Goal: Transaction & Acquisition: Purchase product/service

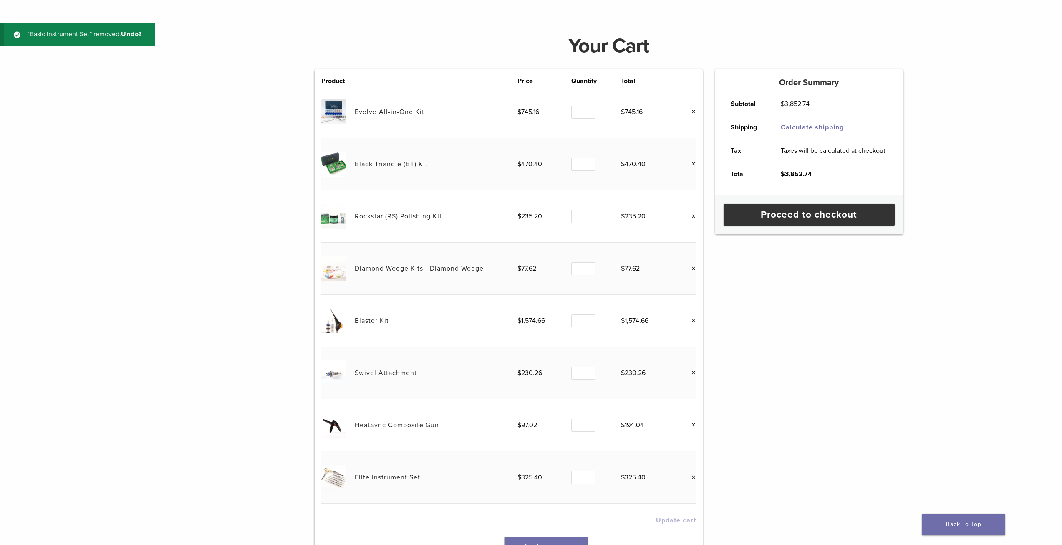
scroll to position [49, 0]
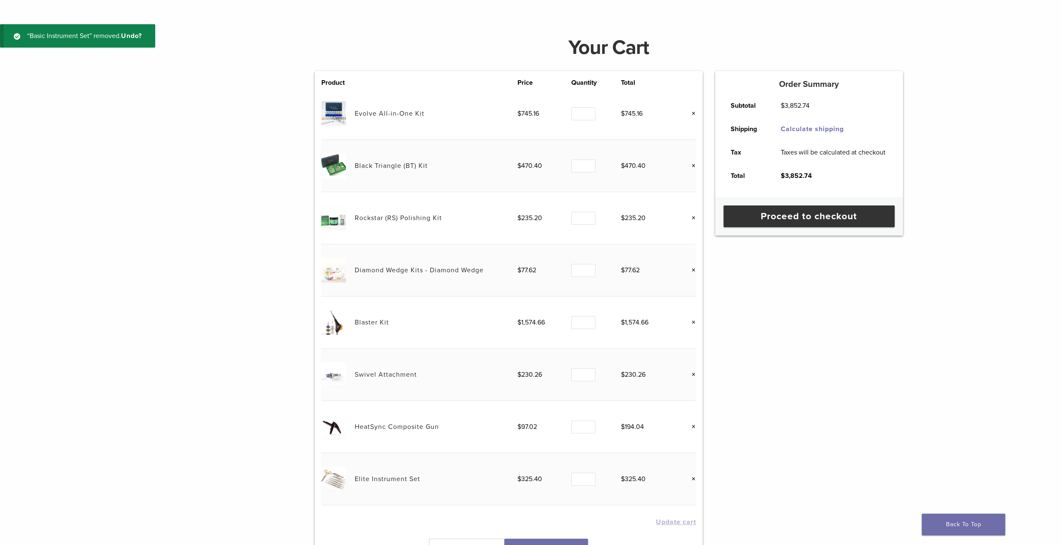
click at [368, 115] on link "Evolve All-in-One Kit" at bounding box center [390, 113] width 70 height 8
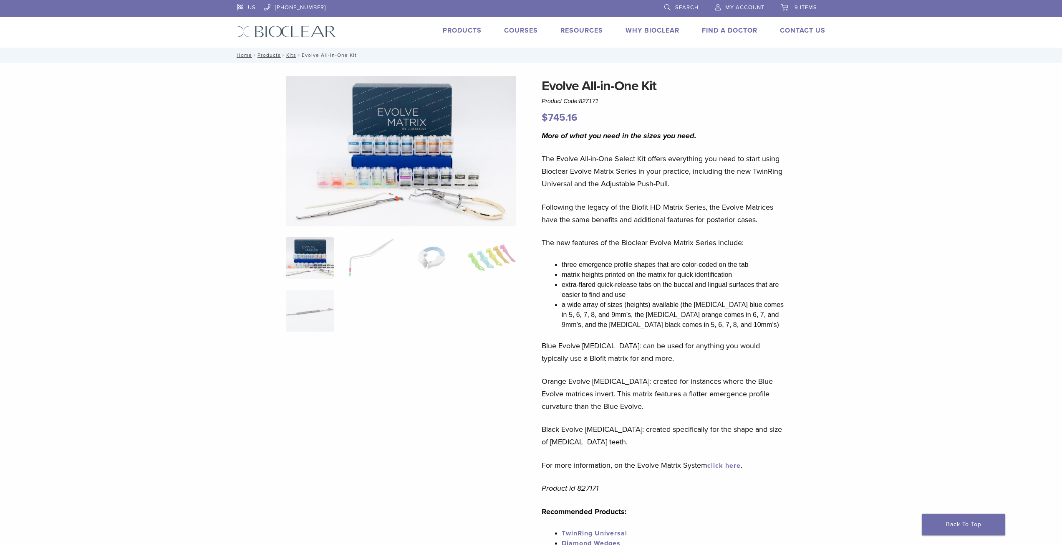
click at [789, 9] on link "9 items" at bounding box center [799, 6] width 36 height 13
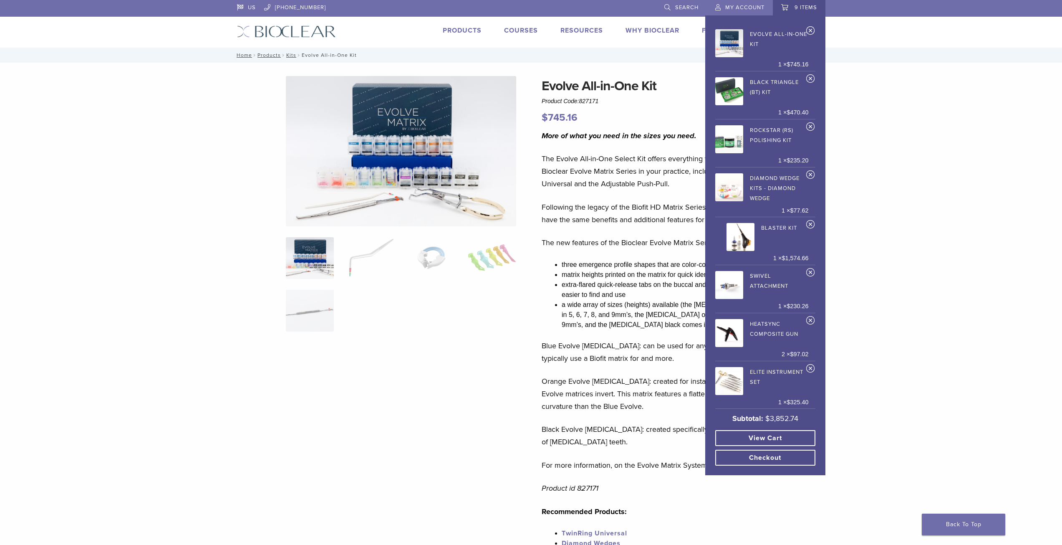
click at [768, 229] on link "Blaster Kit" at bounding box center [761, 235] width 71 height 30
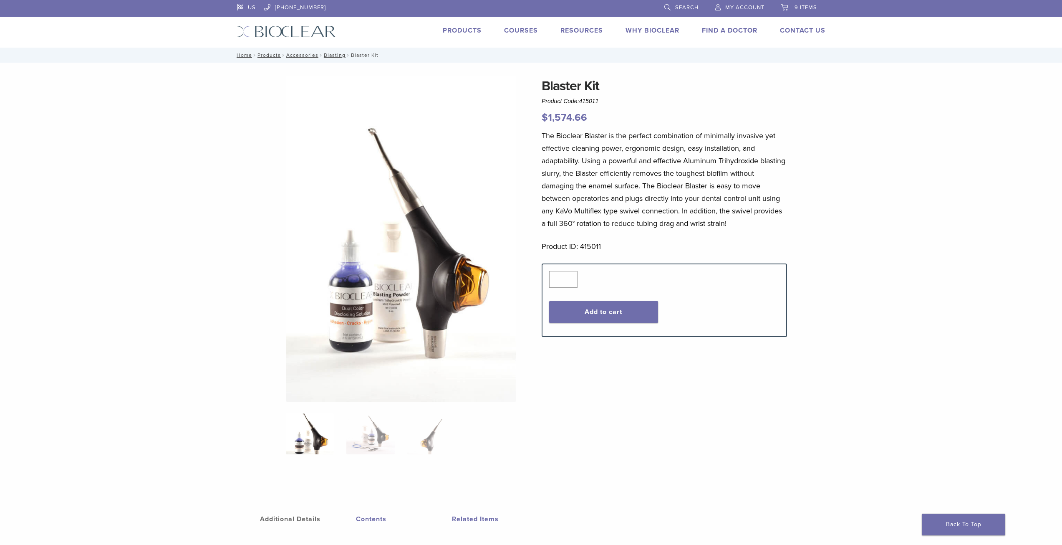
click at [800, 9] on span "9 items" at bounding box center [805, 7] width 23 height 7
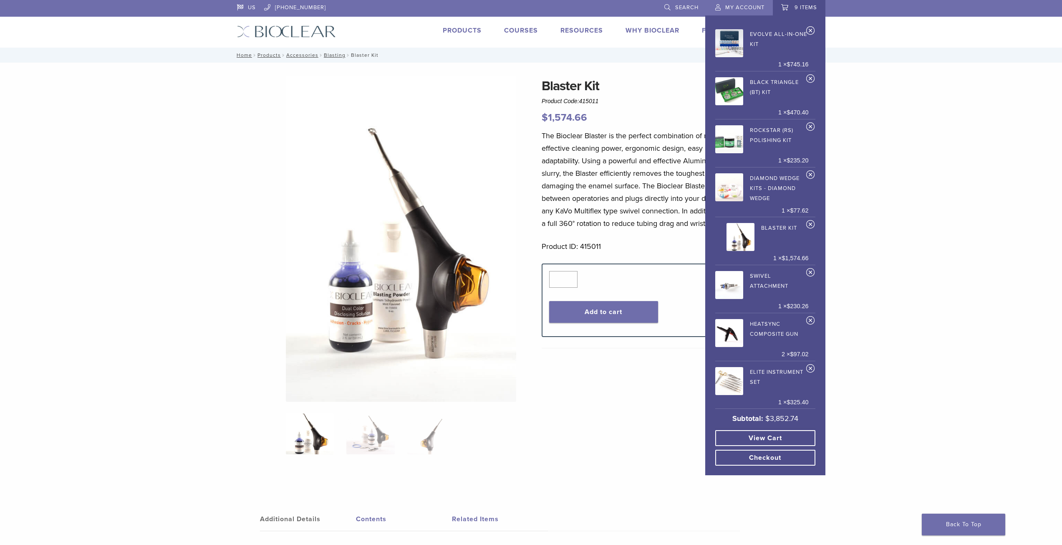
click at [750, 282] on link "Swivel Attachment" at bounding box center [761, 283] width 93 height 30
click at [757, 274] on link "Swivel Attachment" at bounding box center [761, 283] width 93 height 30
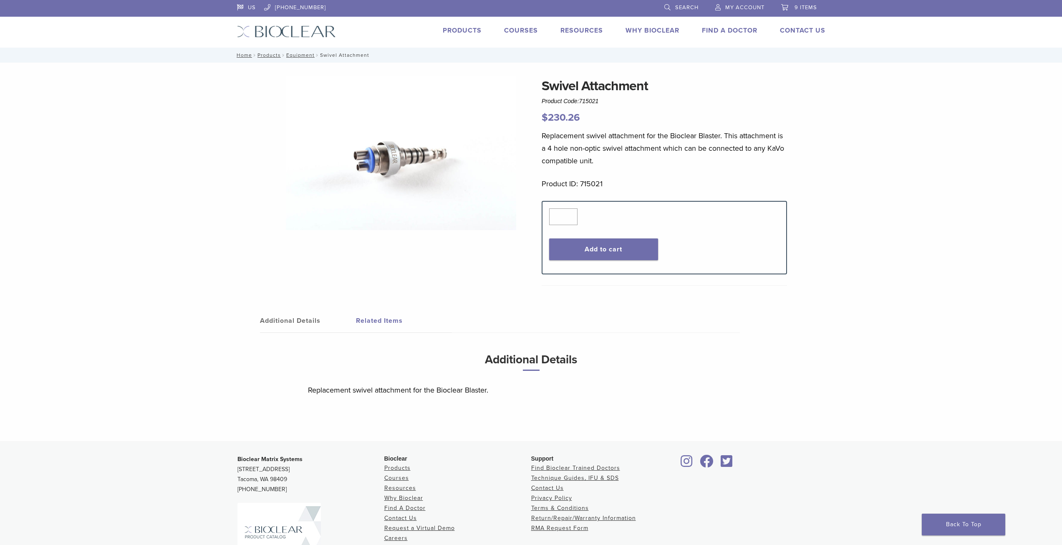
click at [799, 6] on span "9 items" at bounding box center [805, 7] width 23 height 7
click at [805, 6] on span "9 items" at bounding box center [805, 7] width 23 height 7
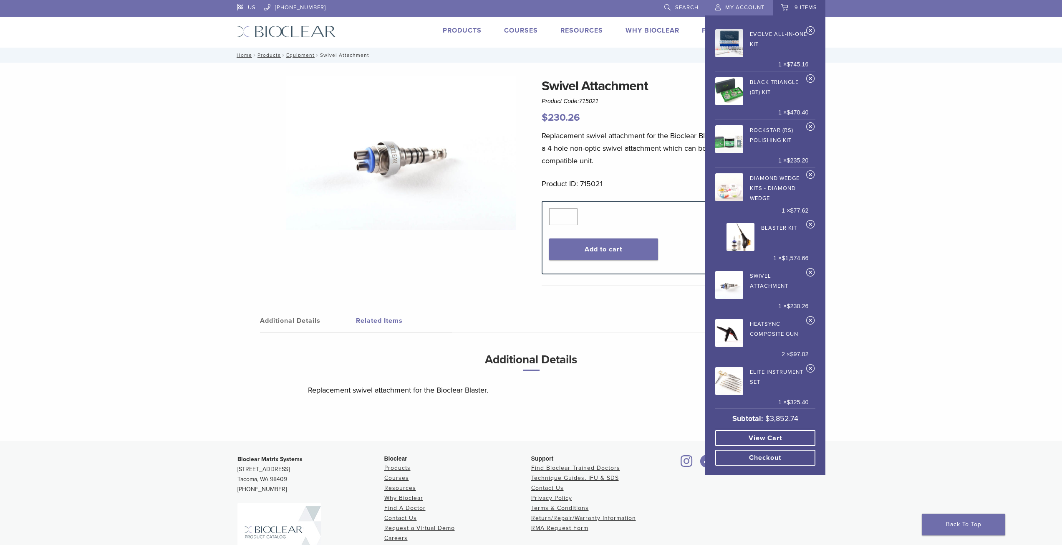
click at [769, 227] on link "Blaster Kit" at bounding box center [761, 235] width 71 height 30
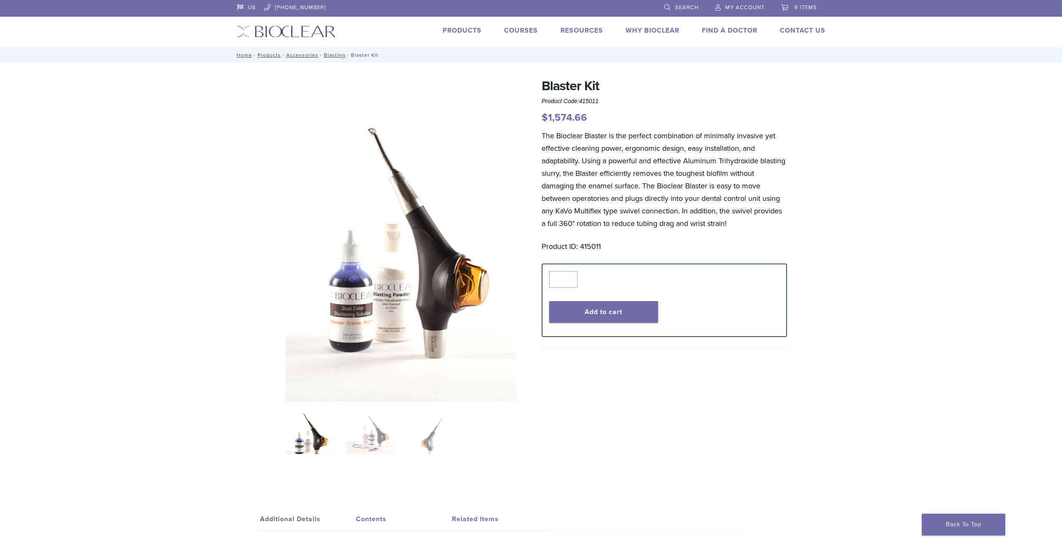
click at [806, 7] on span "9 items" at bounding box center [805, 7] width 23 height 7
click at [802, 4] on span "9 items" at bounding box center [805, 7] width 23 height 7
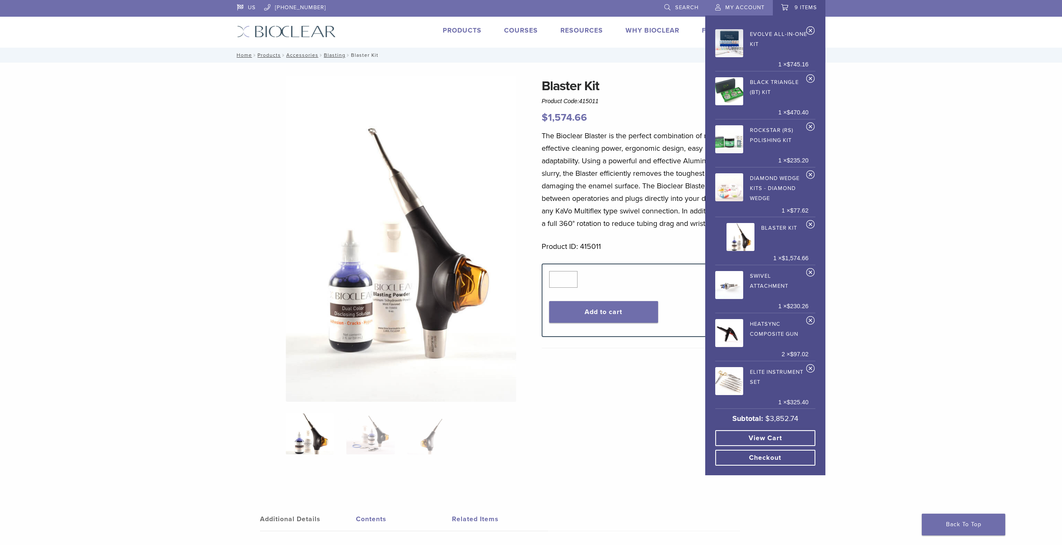
click at [763, 35] on link "Evolve All-in-One Kit" at bounding box center [761, 42] width 93 height 30
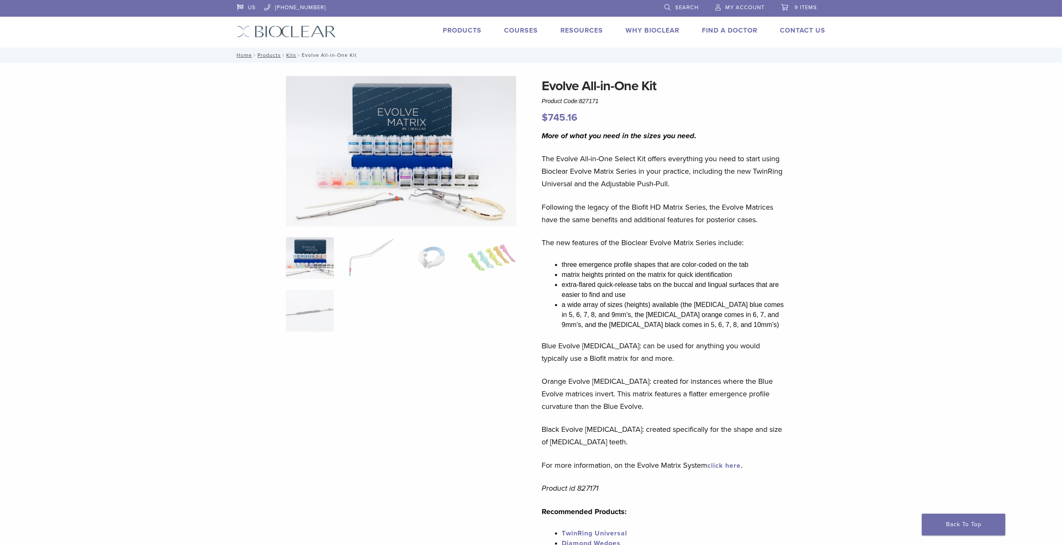
click at [795, 6] on span "9 items" at bounding box center [805, 7] width 23 height 7
click at [804, 8] on span "9 items" at bounding box center [805, 7] width 23 height 7
click at [795, 6] on span "9 items" at bounding box center [805, 7] width 23 height 7
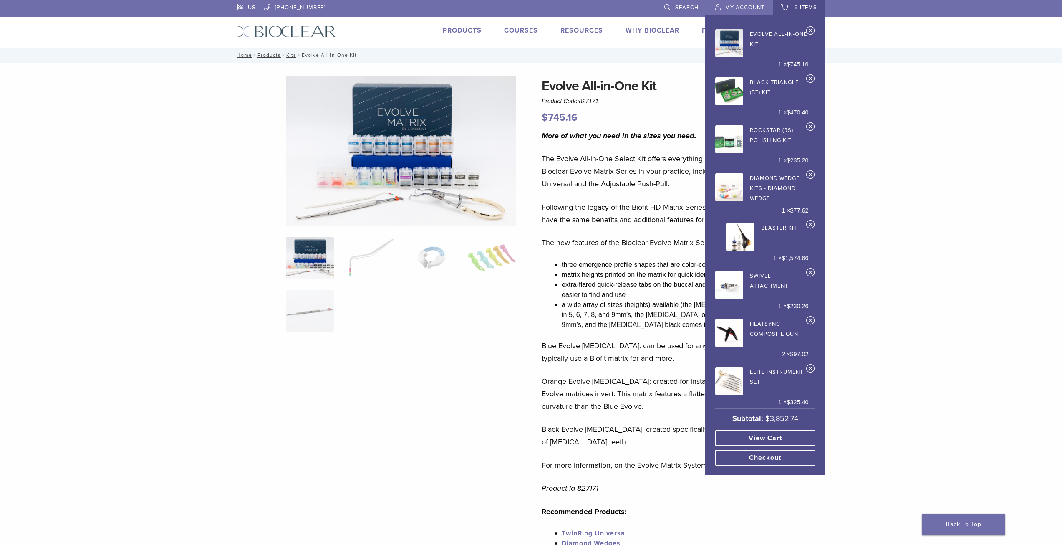
click at [772, 371] on link "Elite Instrument Set" at bounding box center [761, 379] width 93 height 30
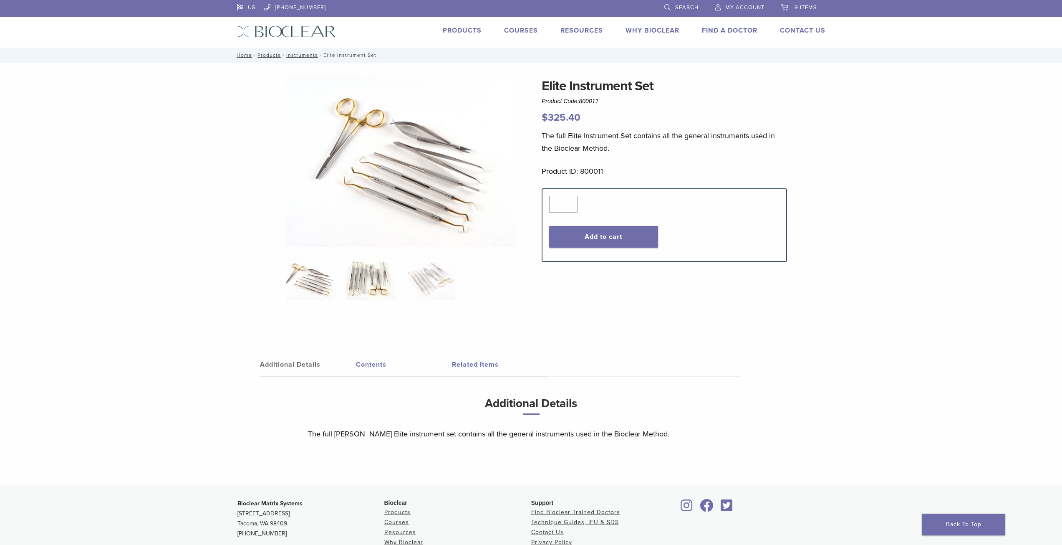
click at [349, 280] on img at bounding box center [370, 279] width 48 height 42
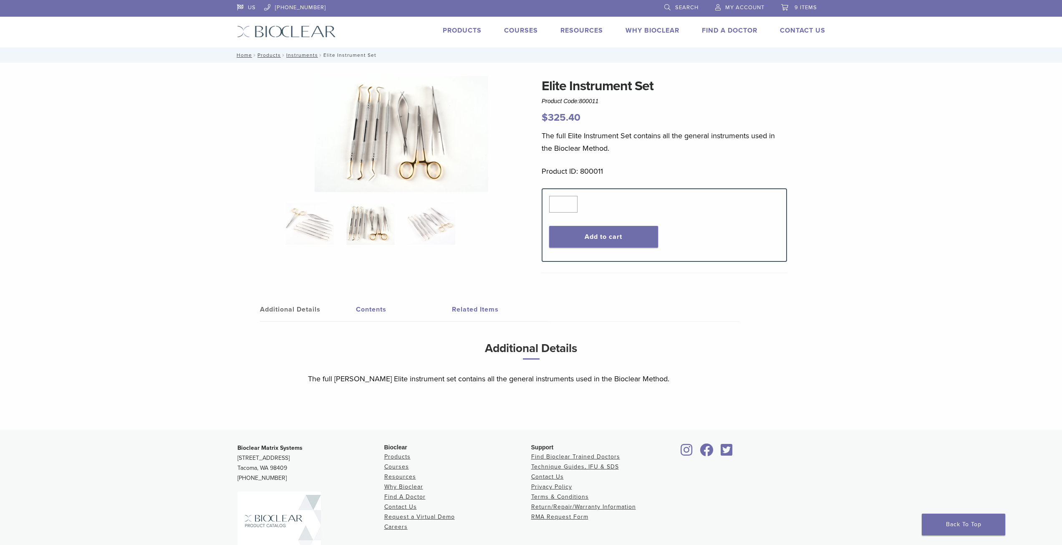
click at [807, 8] on span "9 items" at bounding box center [805, 7] width 23 height 7
click at [794, 8] on span "9 items" at bounding box center [805, 7] width 23 height 7
click at [795, 10] on span "9 items" at bounding box center [805, 7] width 23 height 7
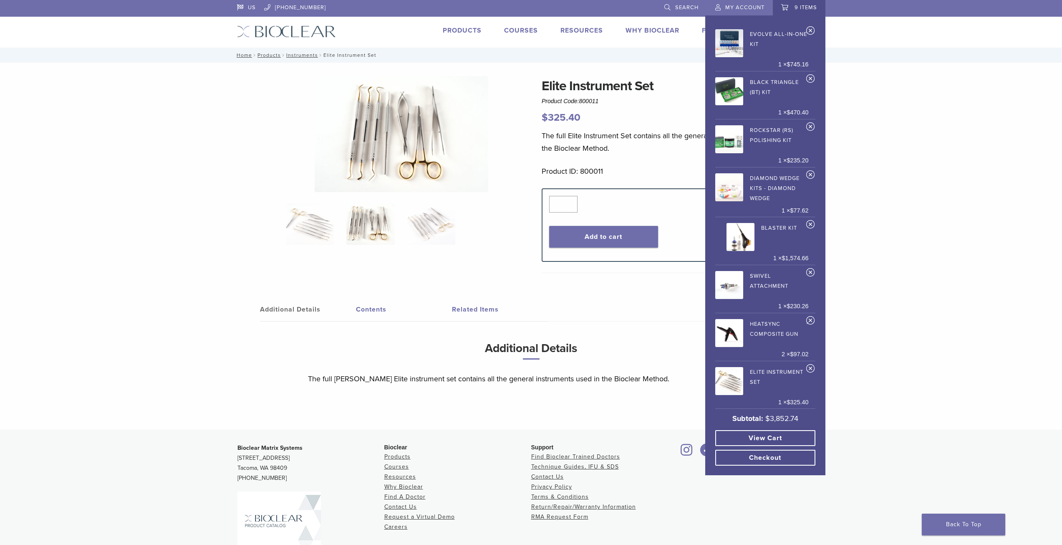
click at [811, 320] on link "×" at bounding box center [810, 321] width 9 height 13
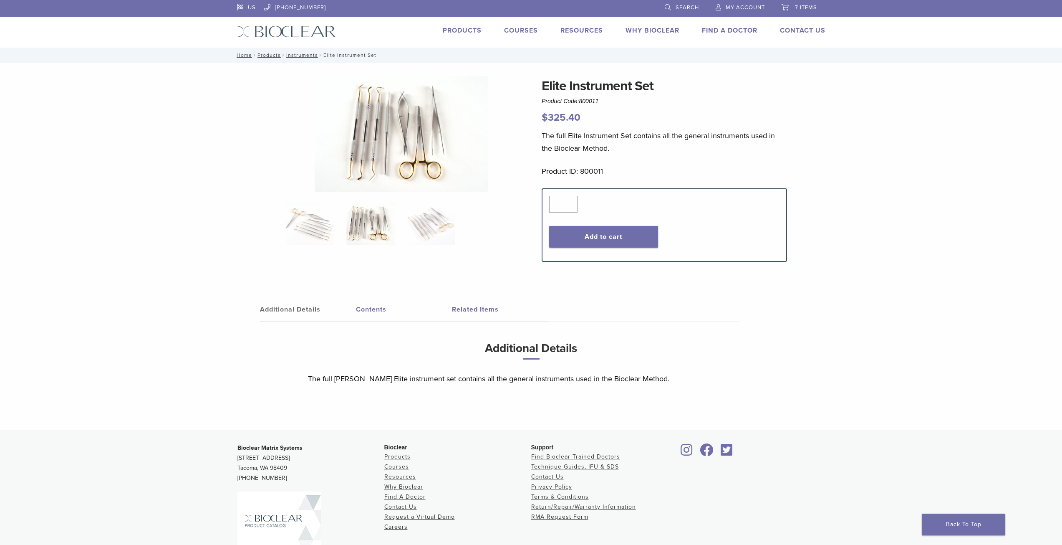
click at [798, 8] on span "7 items" at bounding box center [806, 7] width 22 height 7
click at [808, 10] on span "7 items" at bounding box center [806, 7] width 22 height 7
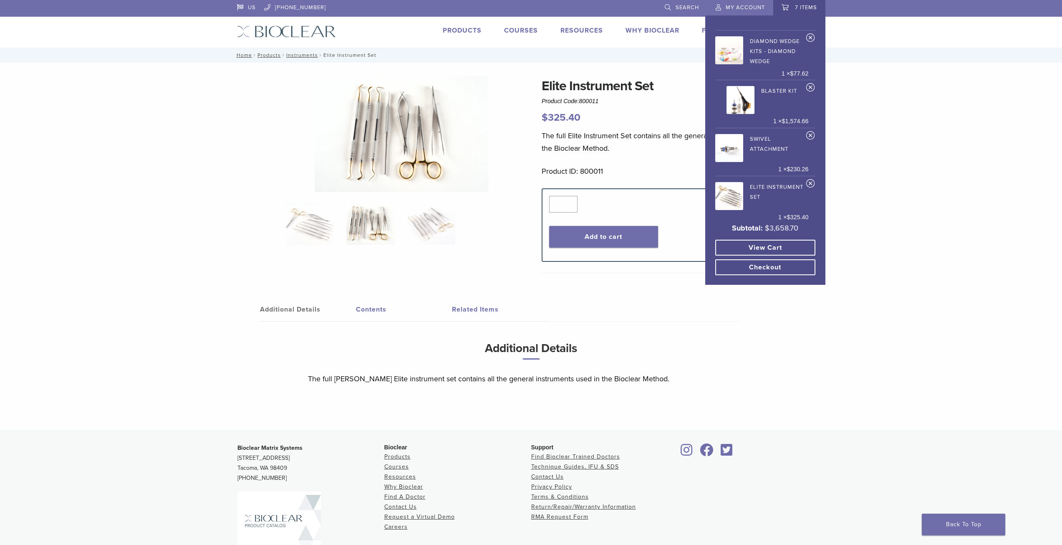
scroll to position [144, 0]
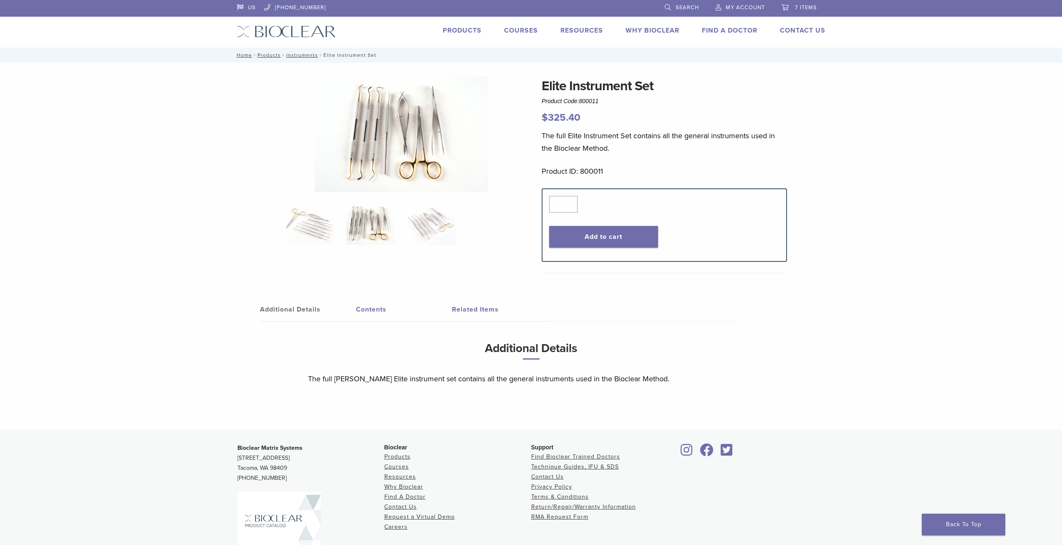
click at [809, 7] on span "7 items" at bounding box center [806, 7] width 22 height 7
click at [801, 13] on li "7 items" at bounding box center [799, 7] width 52 height 15
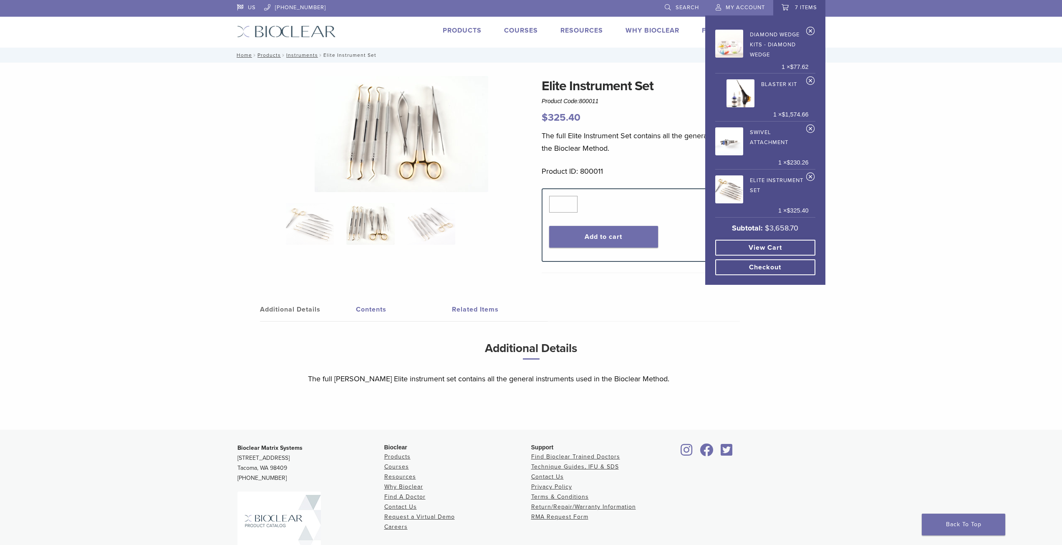
click at [772, 253] on link "View cart" at bounding box center [765, 248] width 100 height 16
click at [775, 250] on link "View cart" at bounding box center [765, 248] width 100 height 16
